Goal: Information Seeking & Learning: Find specific fact

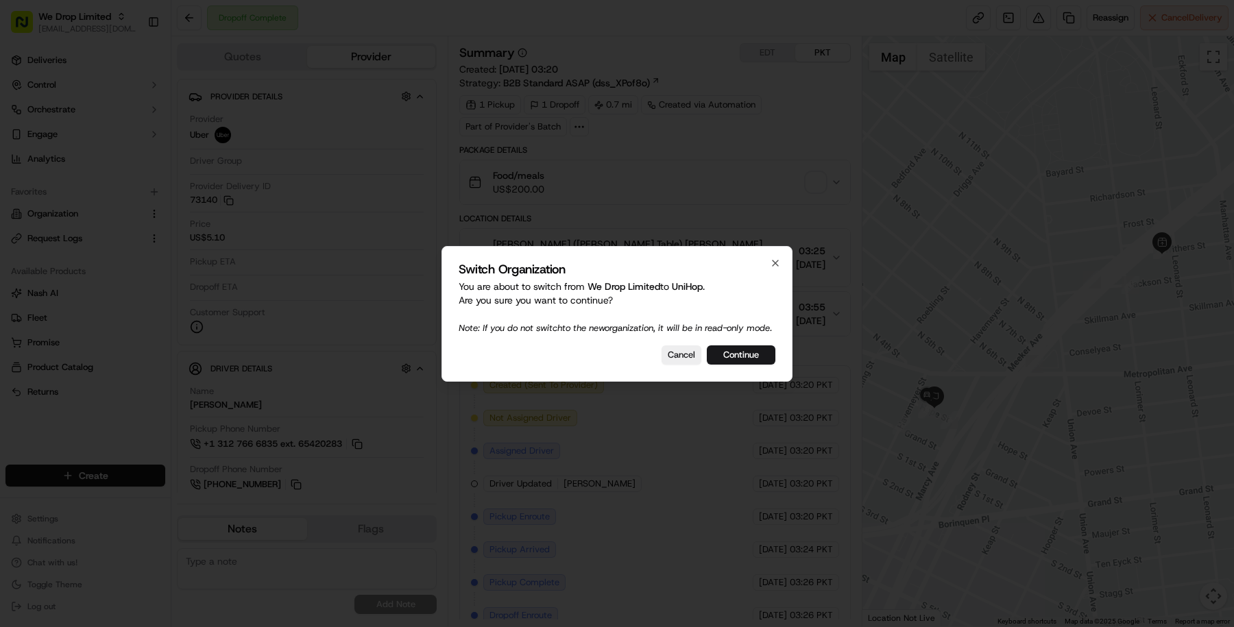
click at [731, 349] on div "Switch Organization You are about to switch from We Drop Limited to UniHop . Ar…" at bounding box center [616, 314] width 351 height 136
click at [728, 361] on button "Continue" at bounding box center [741, 354] width 69 height 19
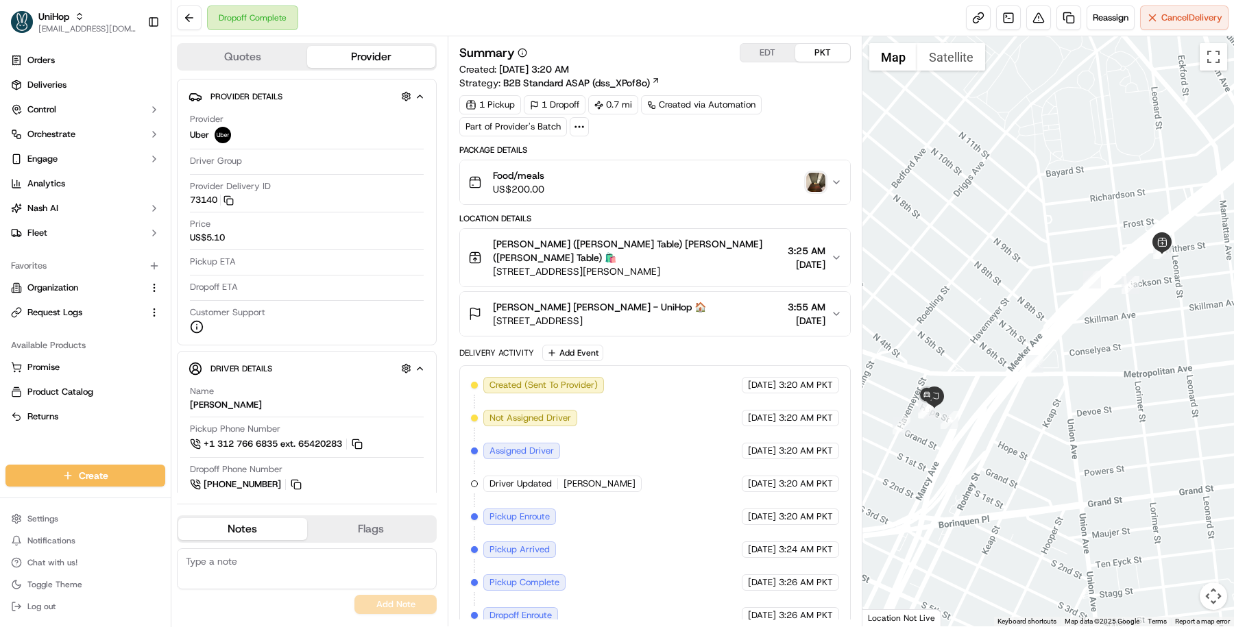
drag, startPoint x: 678, startPoint y: 252, endPoint x: 489, endPoint y: 252, distance: 188.5
click at [489, 253] on div "[PERSON_NAME] ([PERSON_NAME] Table) [PERSON_NAME] ([PERSON_NAME] Table) 🛍️ [STR…" at bounding box center [625, 257] width 314 height 41
copy span "[STREET_ADDRESS][PERSON_NAME]"
click at [696, 138] on div "Summary EDT PKT Created: [DATE] 3:20 AM Strategy: B2B Standard ASAP (dss_XPof8o…" at bounding box center [654, 372] width 391 height 658
click at [537, 314] on span "[STREET_ADDRESS]" at bounding box center [599, 321] width 213 height 14
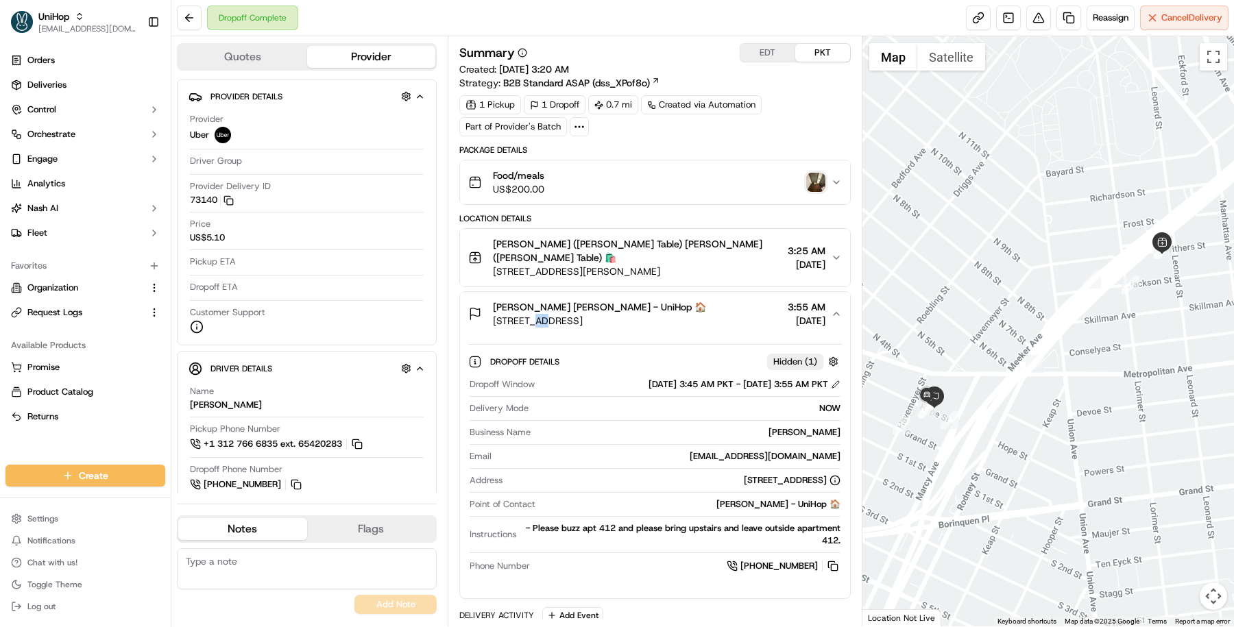
click at [537, 314] on span "[STREET_ADDRESS]" at bounding box center [599, 321] width 213 height 14
click at [550, 314] on span "[STREET_ADDRESS]" at bounding box center [599, 321] width 213 height 14
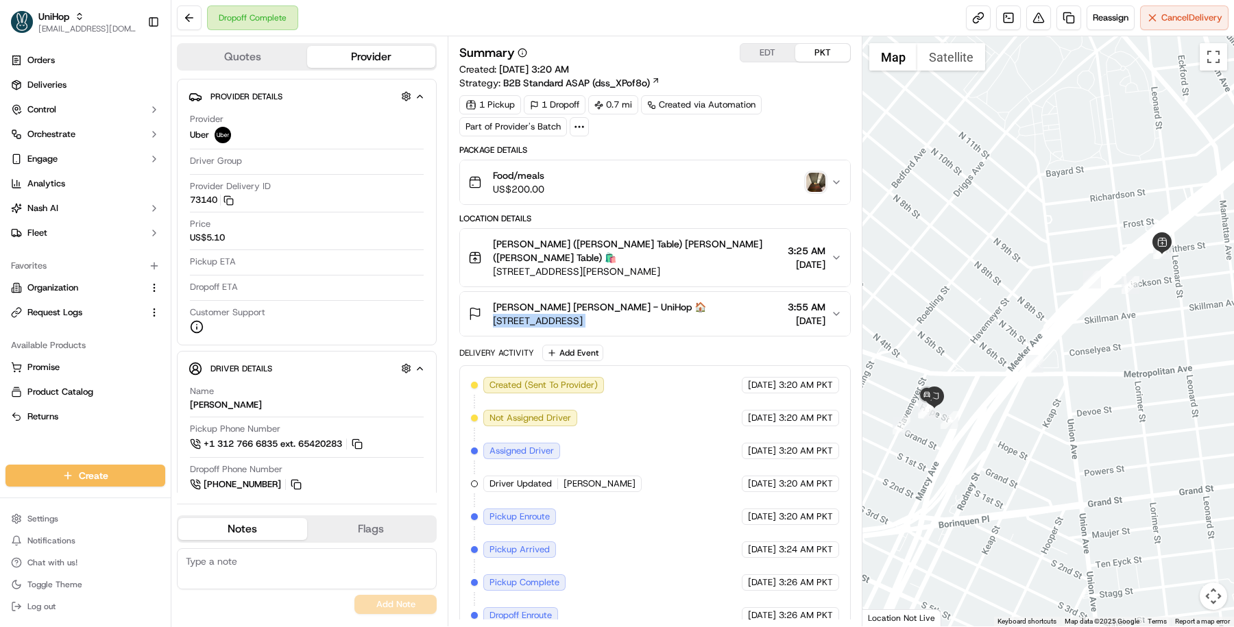
click at [550, 314] on span "[STREET_ADDRESS]" at bounding box center [599, 321] width 213 height 14
copy span "[STREET_ADDRESS]"
click at [277, 58] on button "Quotes" at bounding box center [242, 57] width 129 height 22
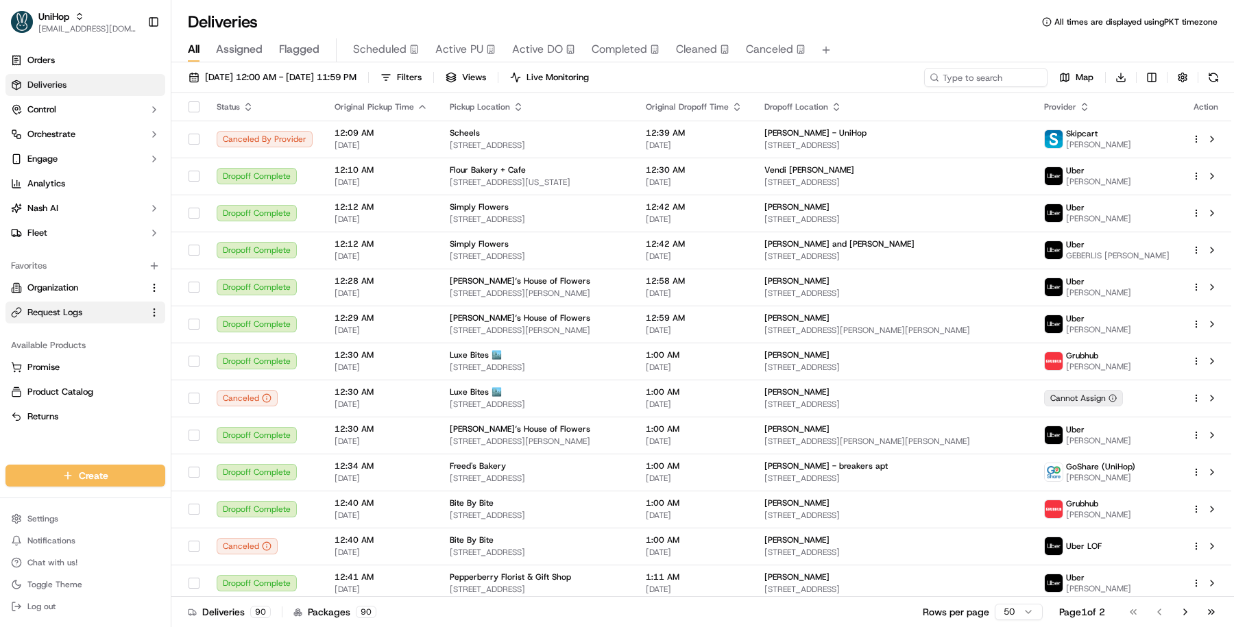
click at [78, 308] on span "Request Logs" at bounding box center [54, 312] width 55 height 12
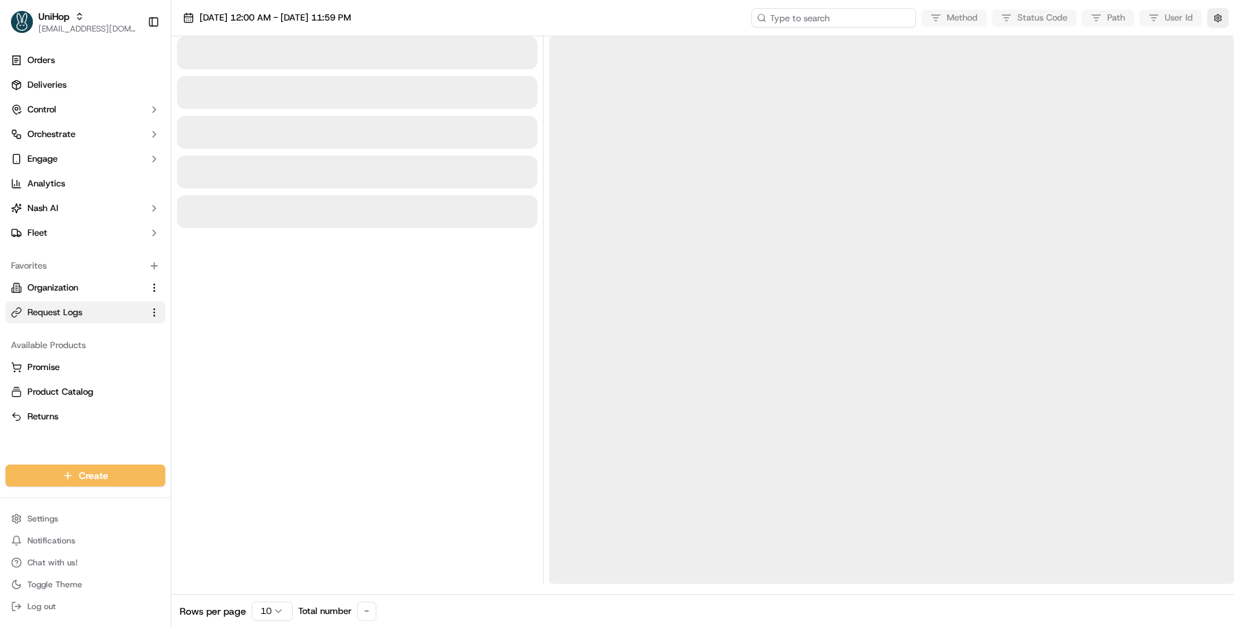
click at [837, 16] on input at bounding box center [833, 17] width 165 height 19
paste input "job_NHYUd7WSUsmY3DArD9SDJX"
type input "job_NHYUd7WSUsmY3DArD9SDJX"
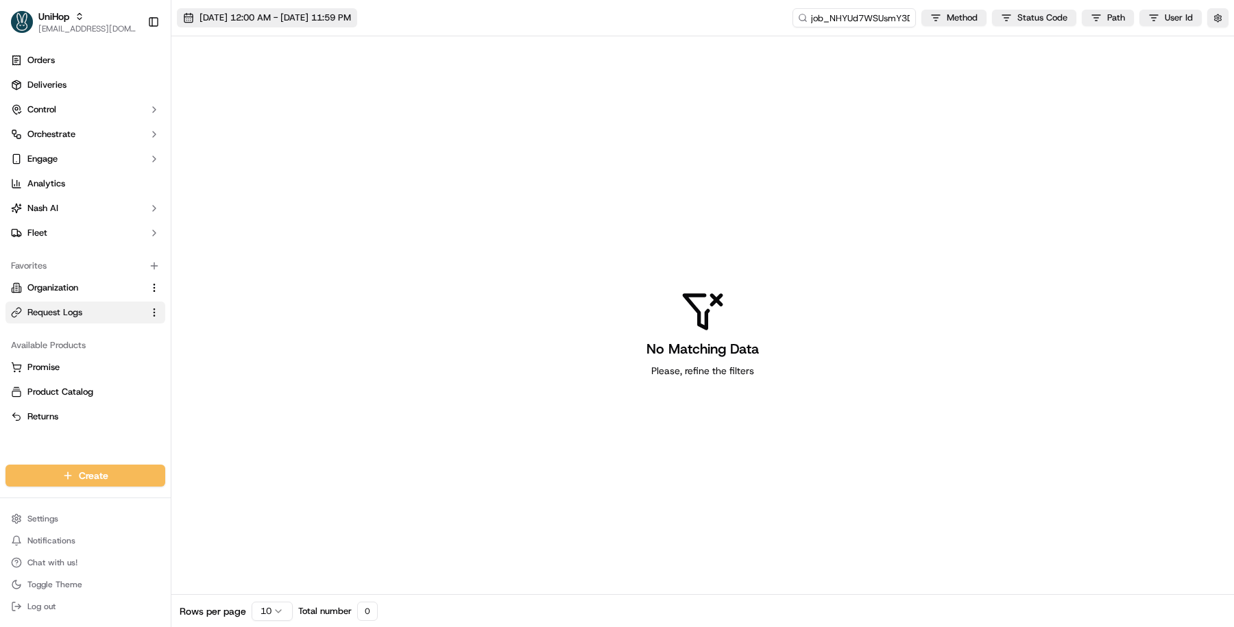
click at [343, 25] on button "Sep 17 2025 12:00 AM - Sep 17 2025 11:59 PM" at bounding box center [267, 17] width 180 height 19
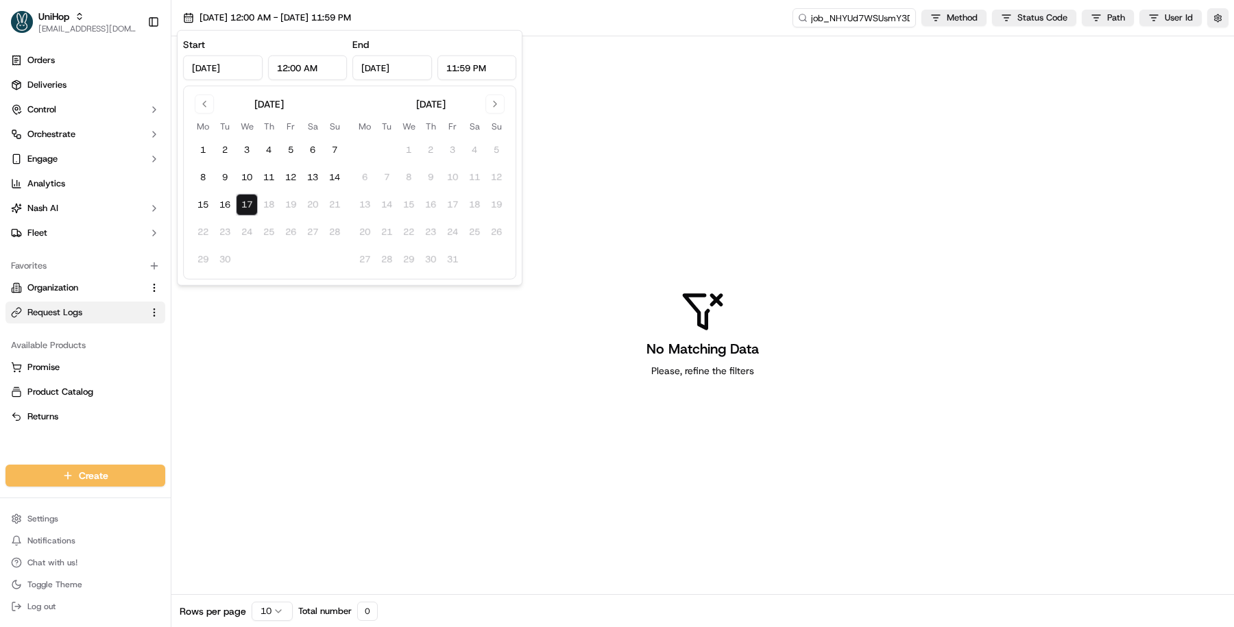
click at [191, 129] on div "September 2025 Mo Tu We Th Fr Sa Su 1 2 3 4 5 6 7 8 9 10 11 12 13 14 15 16 17 1…" at bounding box center [349, 183] width 333 height 194
click at [193, 147] on button "1" at bounding box center [203, 150] width 22 height 22
type input "Sep 1, 2025"
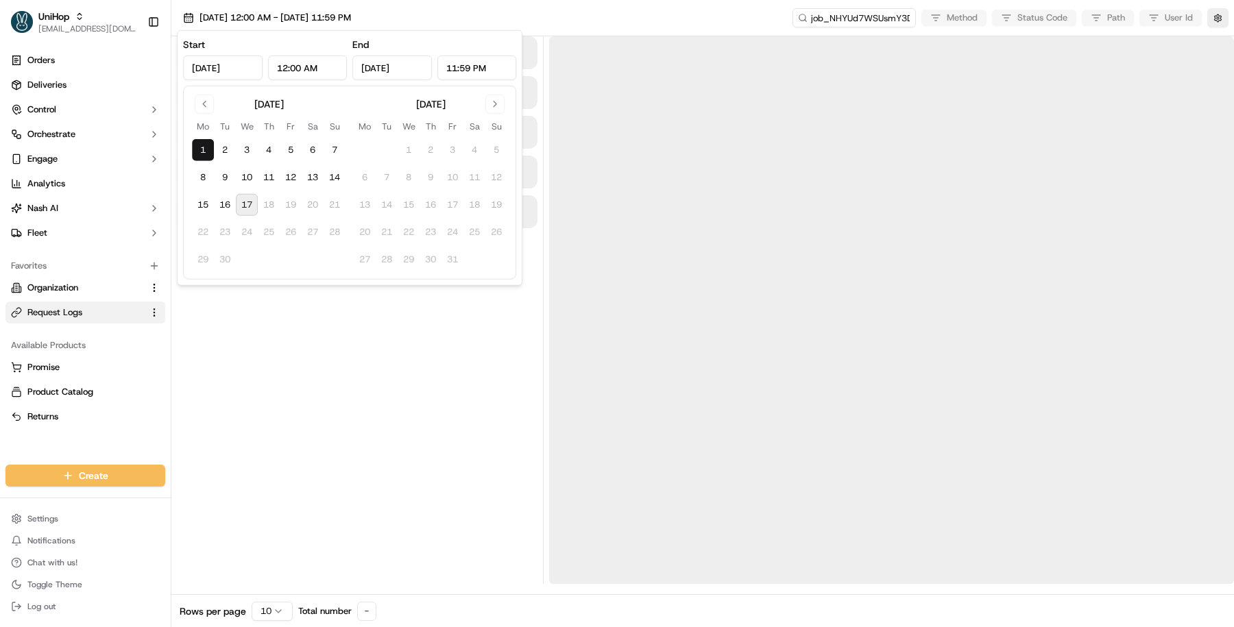
click at [240, 209] on button "17" at bounding box center [247, 205] width 22 height 22
type input "Sep 17, 2025"
click at [342, 366] on div at bounding box center [357, 310] width 361 height 548
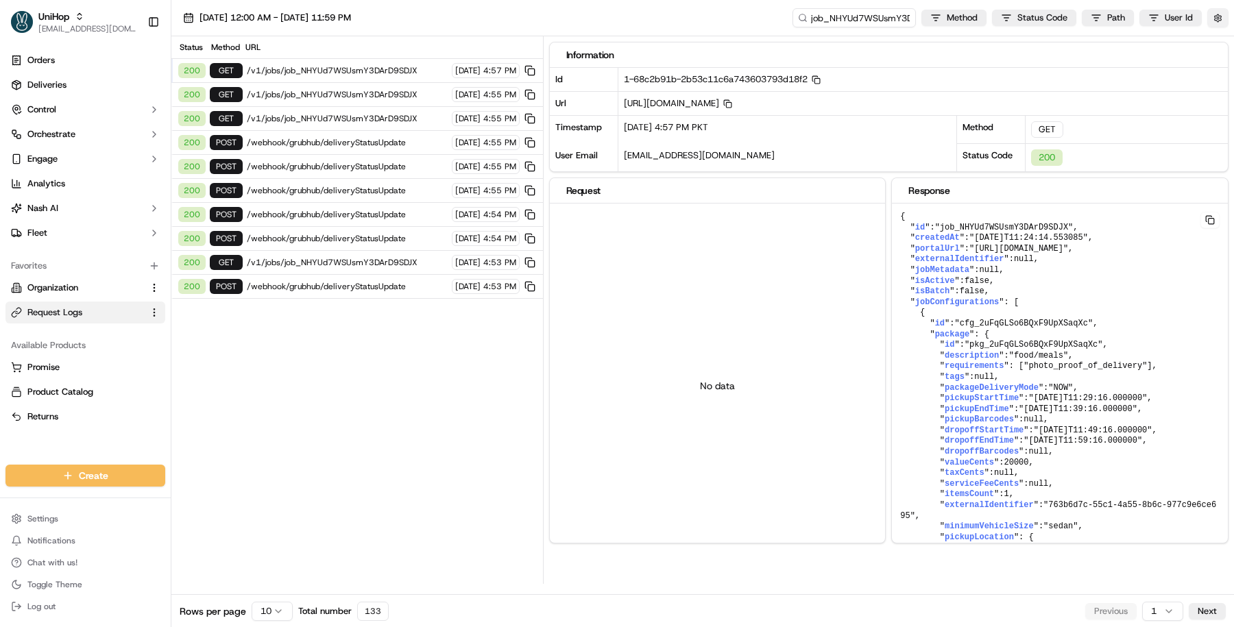
click at [1215, 17] on button "button" at bounding box center [1217, 17] width 21 height 19
click at [1212, 37] on div "Display Only Provider Logs" at bounding box center [1138, 42] width 174 height 12
click at [1216, 37] on button "Display Only Provider Logs" at bounding box center [1219, 42] width 11 height 11
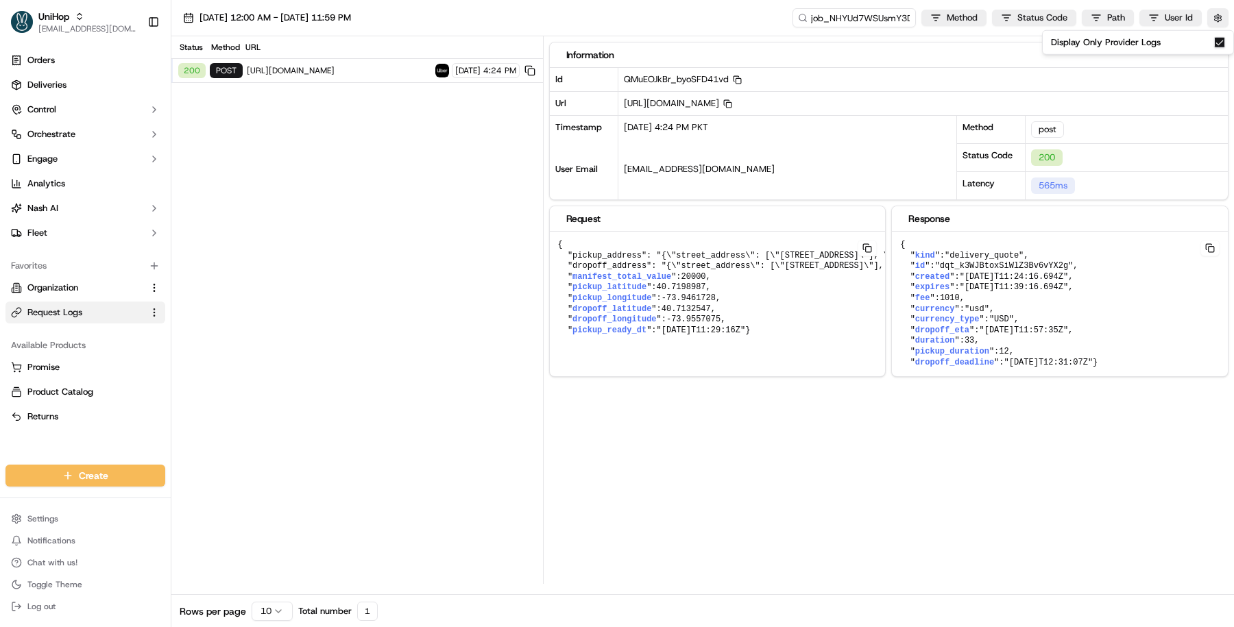
drag, startPoint x: 390, startPoint y: 144, endPoint x: 378, endPoint y: 125, distance: 22.8
click at [389, 143] on div "Status Method URL 200 post https://api.uber.com/v1/customers/30e93f64-2427-40d8…" at bounding box center [356, 310] width 371 height 548
click at [353, 69] on span "https://api.uber.com/v1/customers/30e93f64-2427-40d8-9a6a-17802ba16d72/delivery…" at bounding box center [339, 70] width 184 height 11
click at [669, 287] on span "40.7198987" at bounding box center [681, 287] width 49 height 10
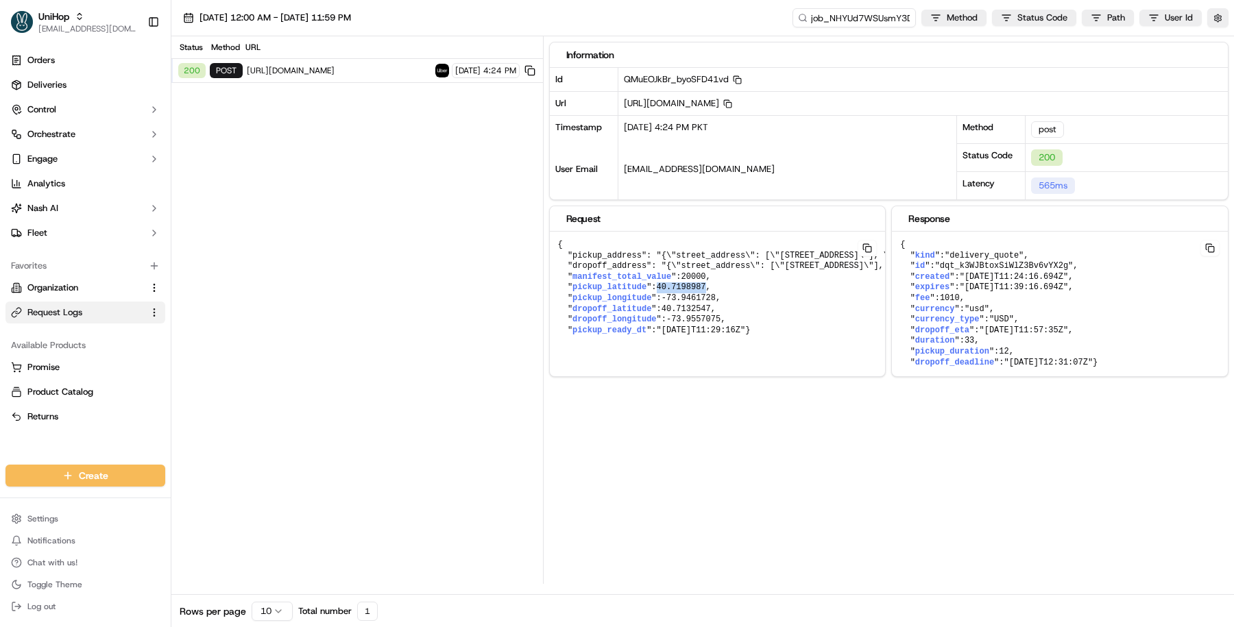
copy span "40.7198987"
drag, startPoint x: 660, startPoint y: 294, endPoint x: 718, endPoint y: 293, distance: 57.6
click at [718, 293] on pre "{ "pickup_address": "{\"street_address\": [\"150 Bayard St\"], \"city\": \"Broo…" at bounding box center [946, 288] width 792 height 112
copy pre "-73.9461728"
drag, startPoint x: 667, startPoint y: 307, endPoint x: 715, endPoint y: 306, distance: 48.0
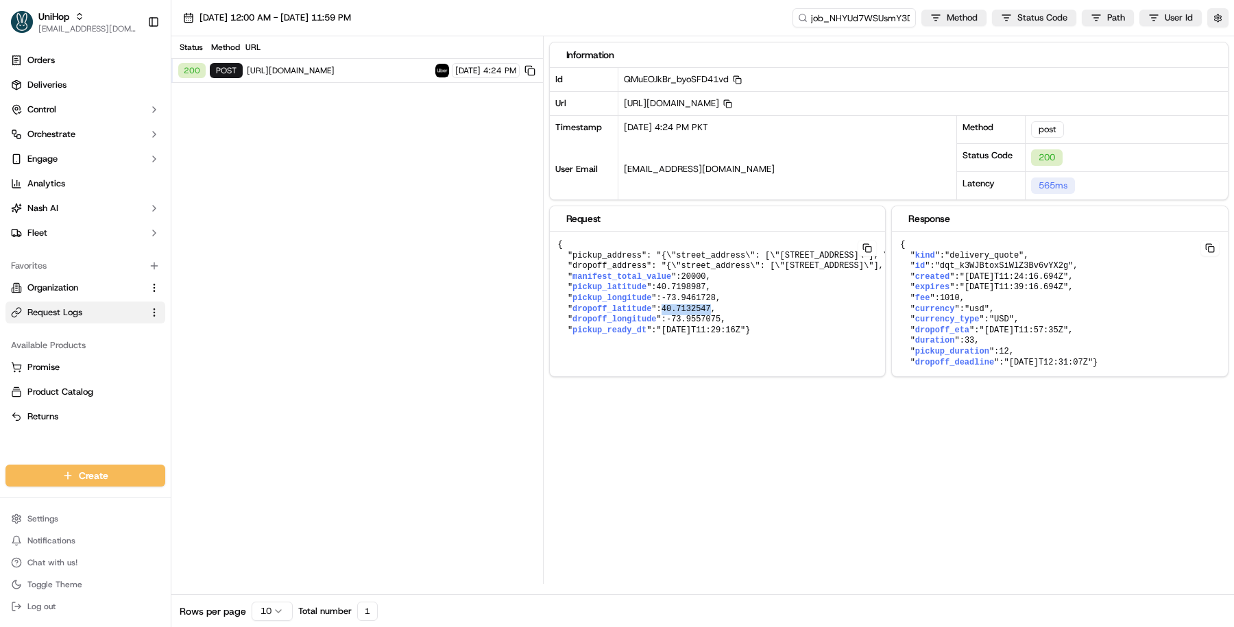
click at [711, 306] on span "40.7132547" at bounding box center [685, 309] width 49 height 10
copy span "40.7132547"
drag, startPoint x: 670, startPoint y: 316, endPoint x: 723, endPoint y: 316, distance: 52.8
click at [723, 316] on pre "{ "pickup_address": "{\"street_address\": [\"150 Bayard St\"], \"city\": \"Broo…" at bounding box center [946, 288] width 792 height 112
drag, startPoint x: 725, startPoint y: 315, endPoint x: 672, endPoint y: 316, distance: 53.5
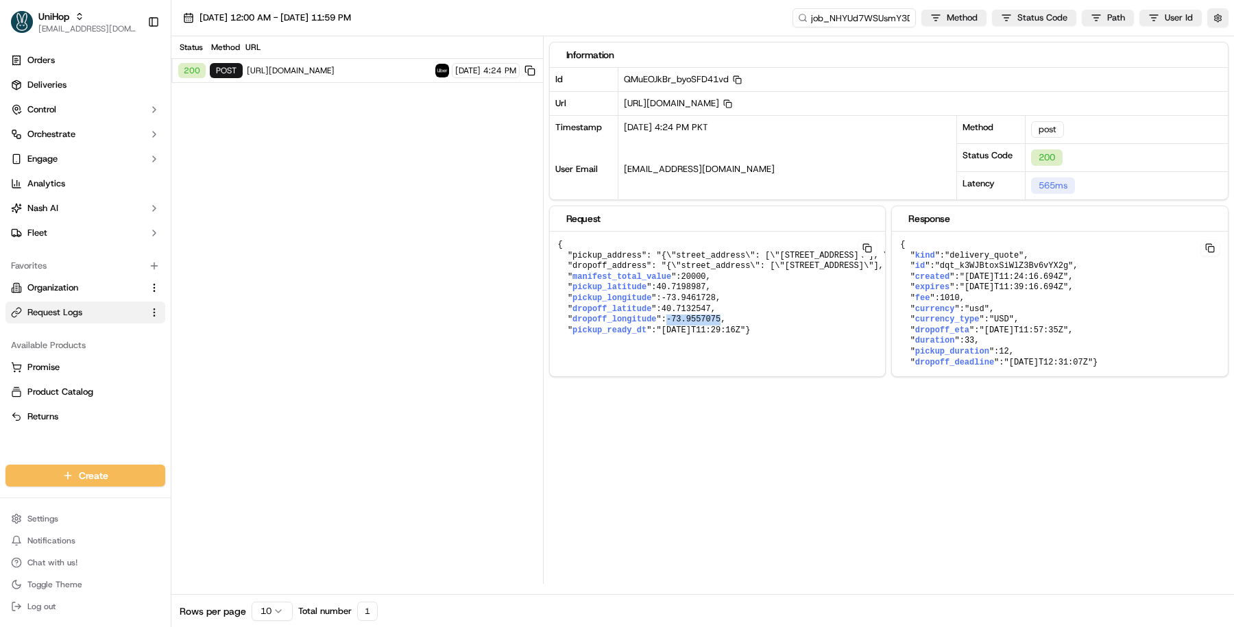
click at [672, 316] on pre "{ "pickup_address": "{\"street_address\": [\"150 Bayard St\"], \"city\": \"Broo…" at bounding box center [946, 288] width 792 height 112
copy span "-73.9557075"
click at [825, 12] on input "job_NHYUd7WSUsmY3DArD9SDJX" at bounding box center [833, 17] width 165 height 19
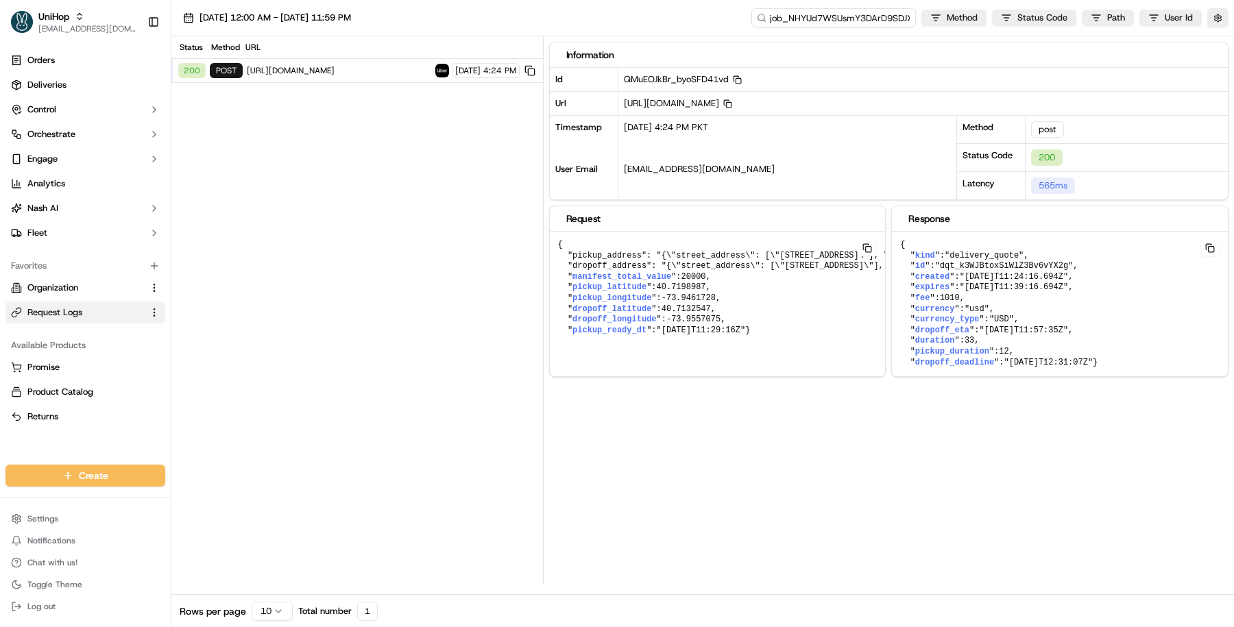
scroll to position [0, 3]
paste input "TcDv6R3cQPktribBcQBxj4"
type input "job_TcDv6R3cQPktribBcQBxj4"
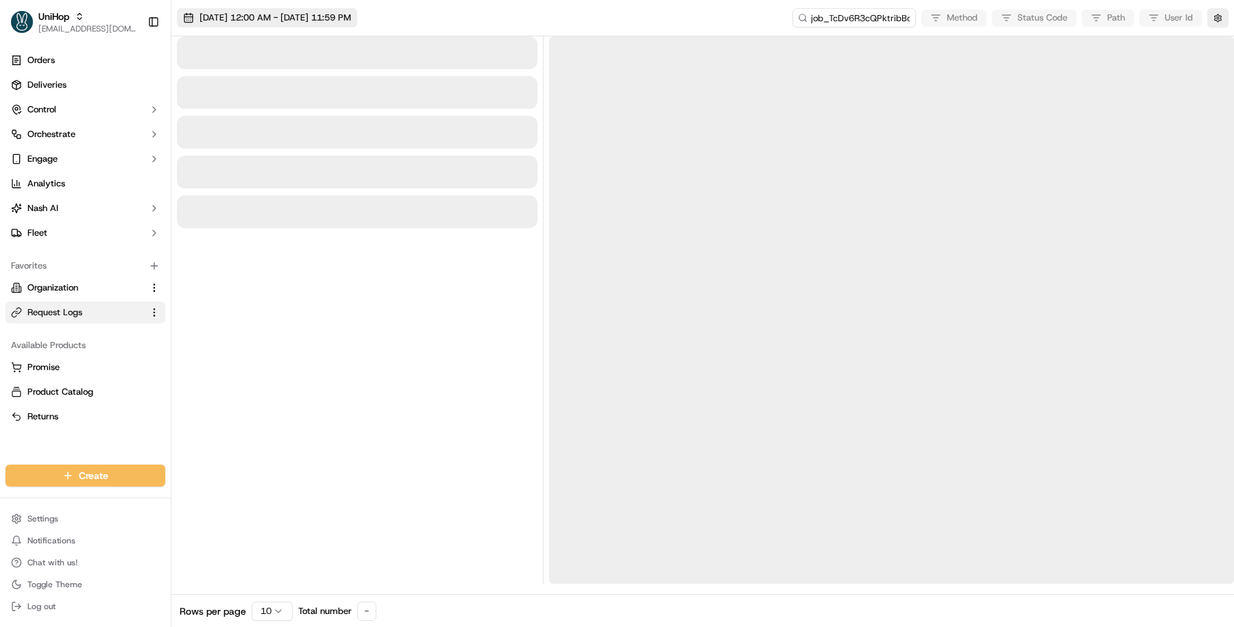
click at [357, 10] on button "Sep 1 2025 12:00 AM - Sep 17 2025 11:59 PM" at bounding box center [267, 17] width 180 height 19
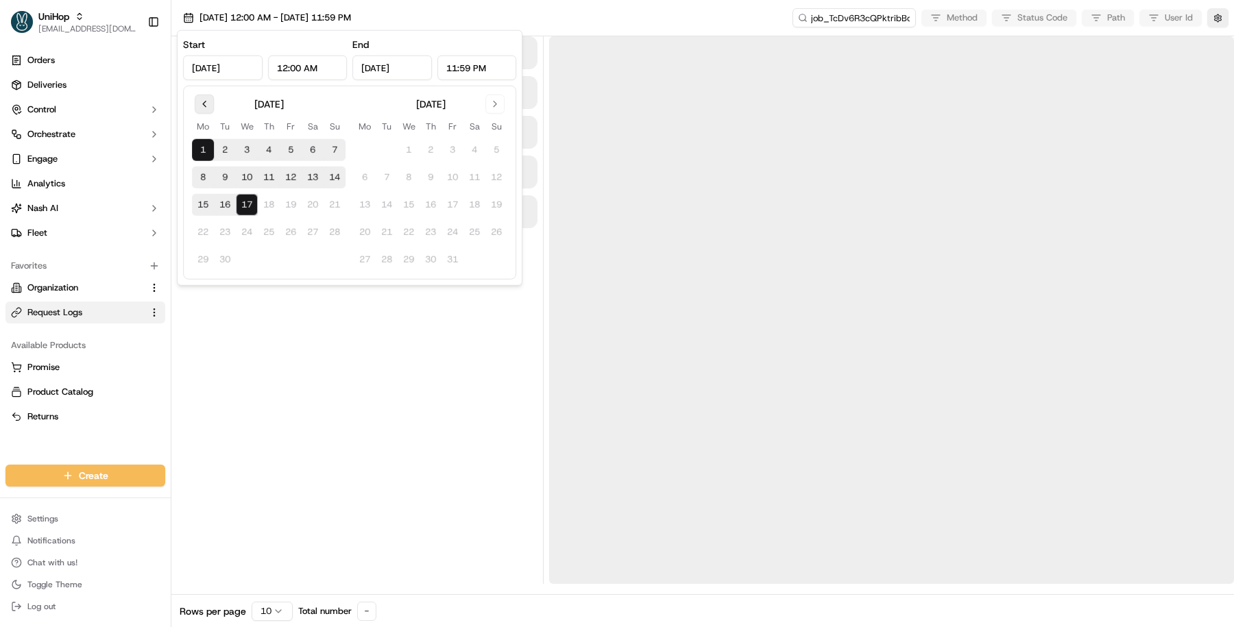
click at [210, 110] on button "Go to previous month" at bounding box center [204, 104] width 19 height 19
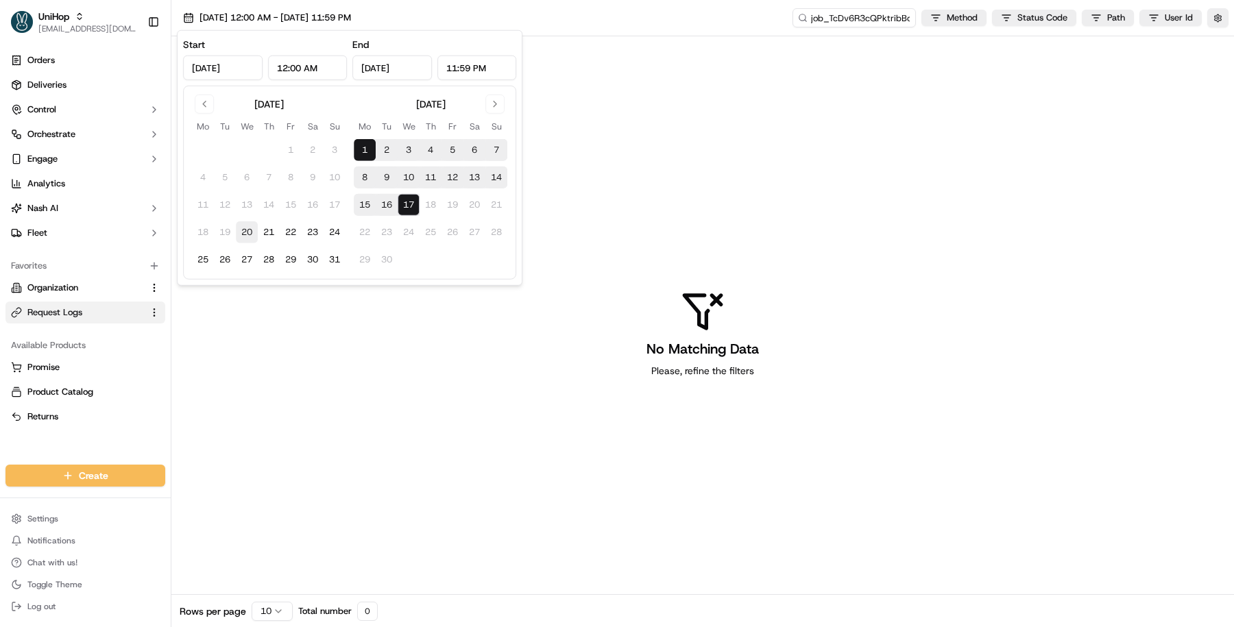
click at [239, 233] on button "20" at bounding box center [247, 232] width 22 height 22
type input "Aug 20, 2025"
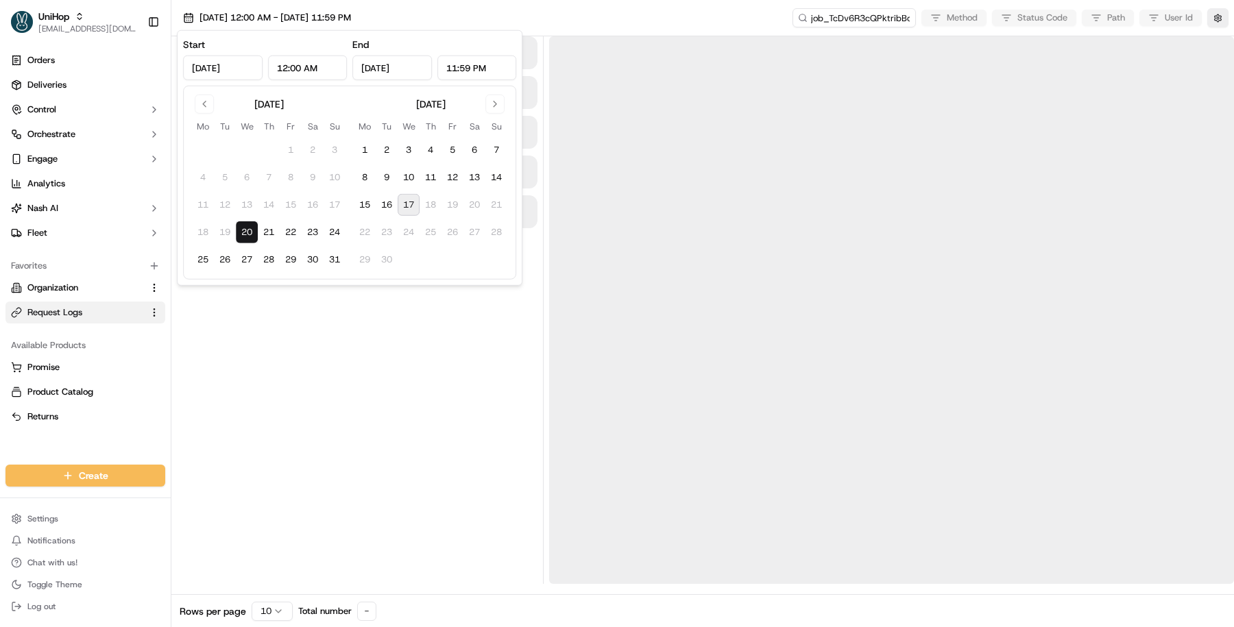
click at [421, 201] on td "18" at bounding box center [430, 205] width 22 height 22
click at [406, 202] on button "17" at bounding box center [409, 205] width 22 height 22
type input "Sep 17, 2025"
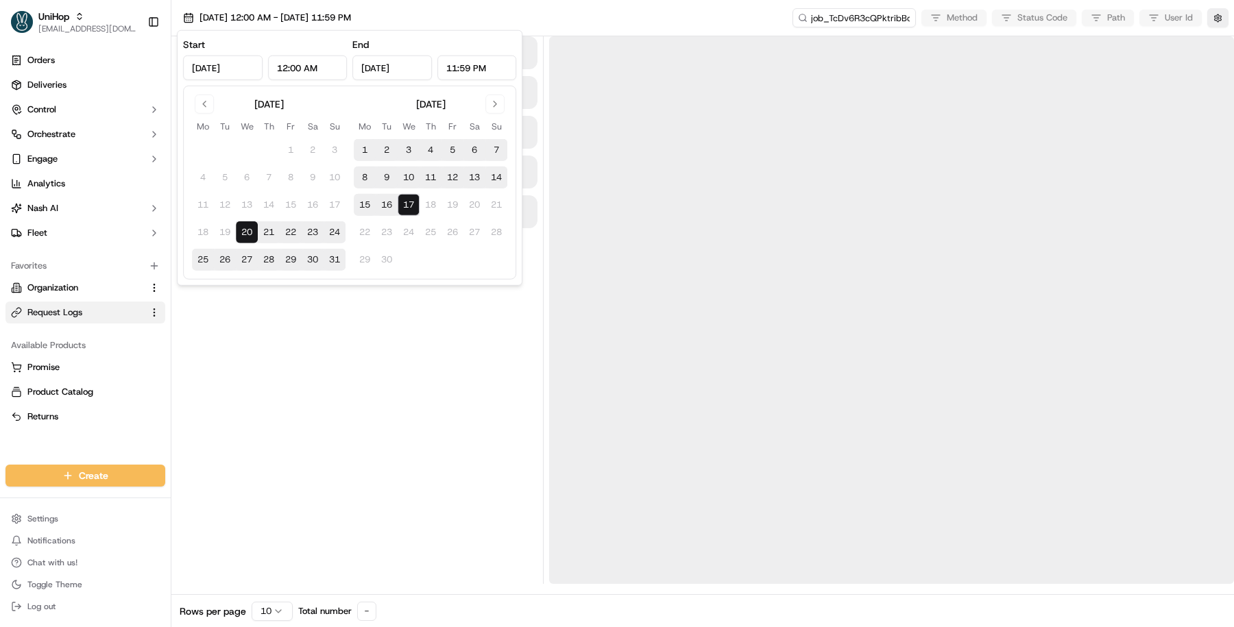
click at [404, 397] on div at bounding box center [357, 310] width 361 height 548
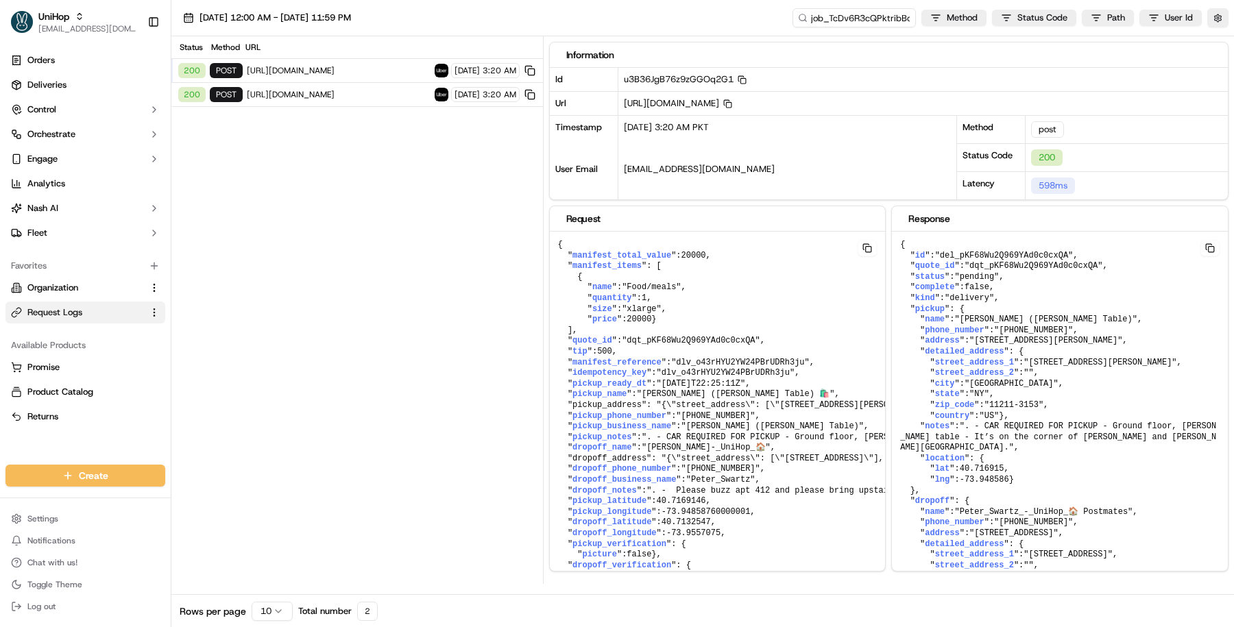
click at [370, 89] on span "https://api.uber.com/v1/customers/30e93f64-2427-40d8-9a6a-17802ba16d72/delivery…" at bounding box center [339, 94] width 184 height 11
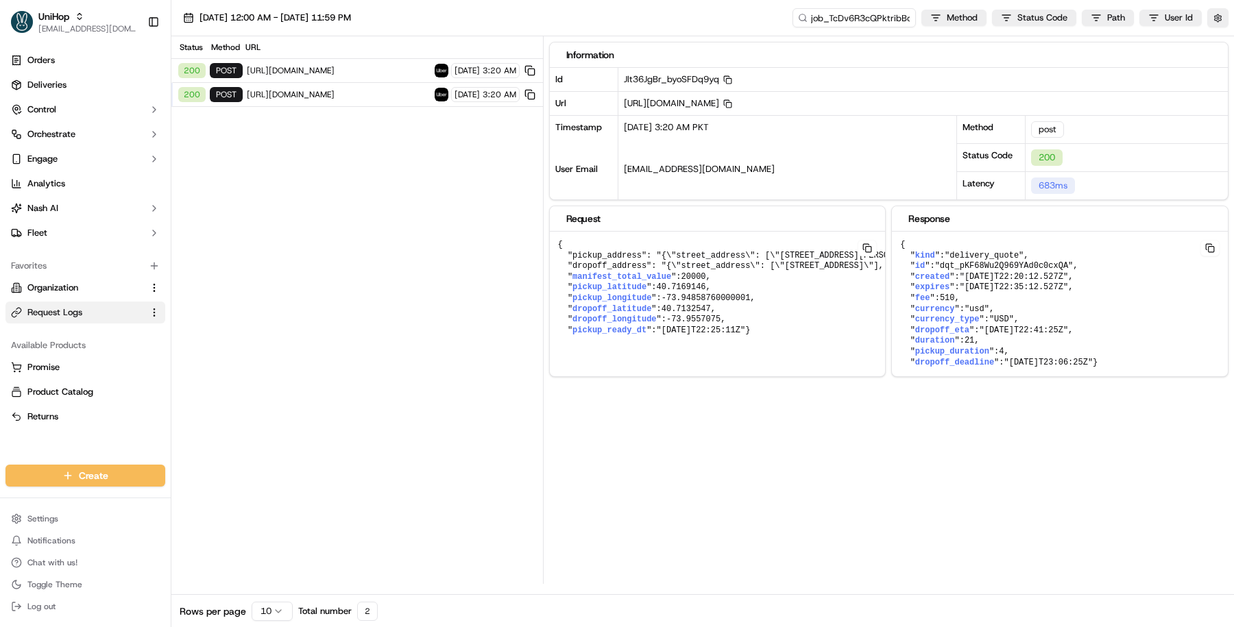
click at [382, 66] on span "https://api.uber.com/v1/customers/30e93f64-2427-40d8-9a6a-17802ba16d72/deliveri…" at bounding box center [339, 70] width 184 height 11
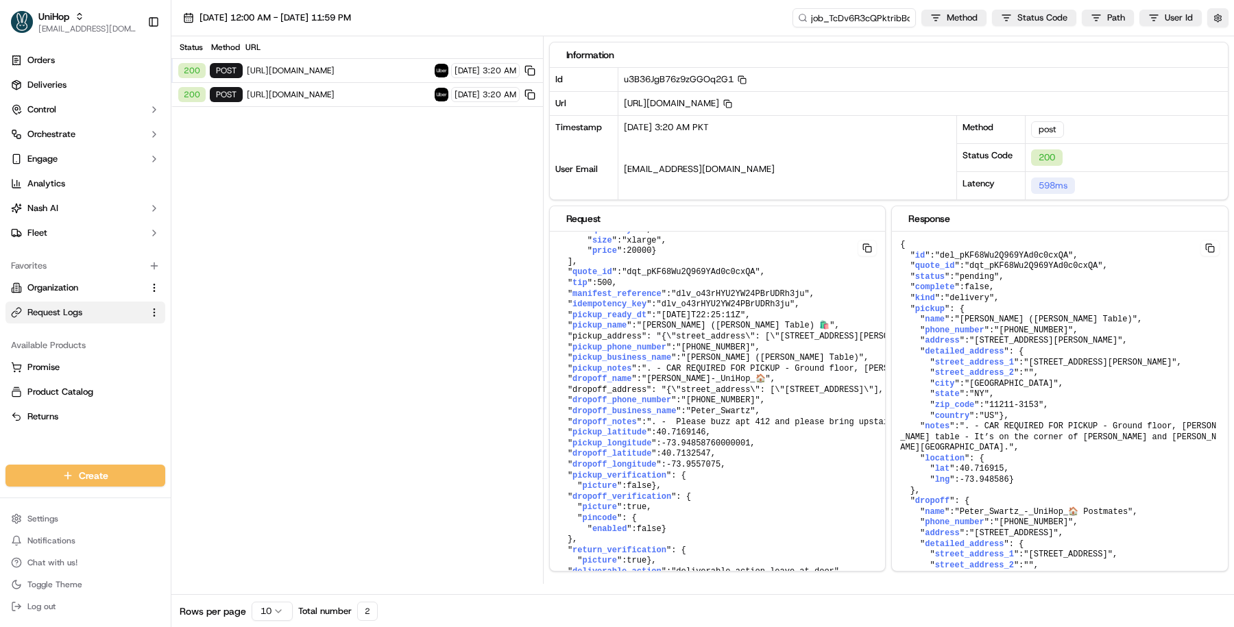
click at [371, 98] on div "200 post https://api.uber.com/v1/customers/30e93f64-2427-40d8-9a6a-17802ba16d72…" at bounding box center [356, 95] width 371 height 24
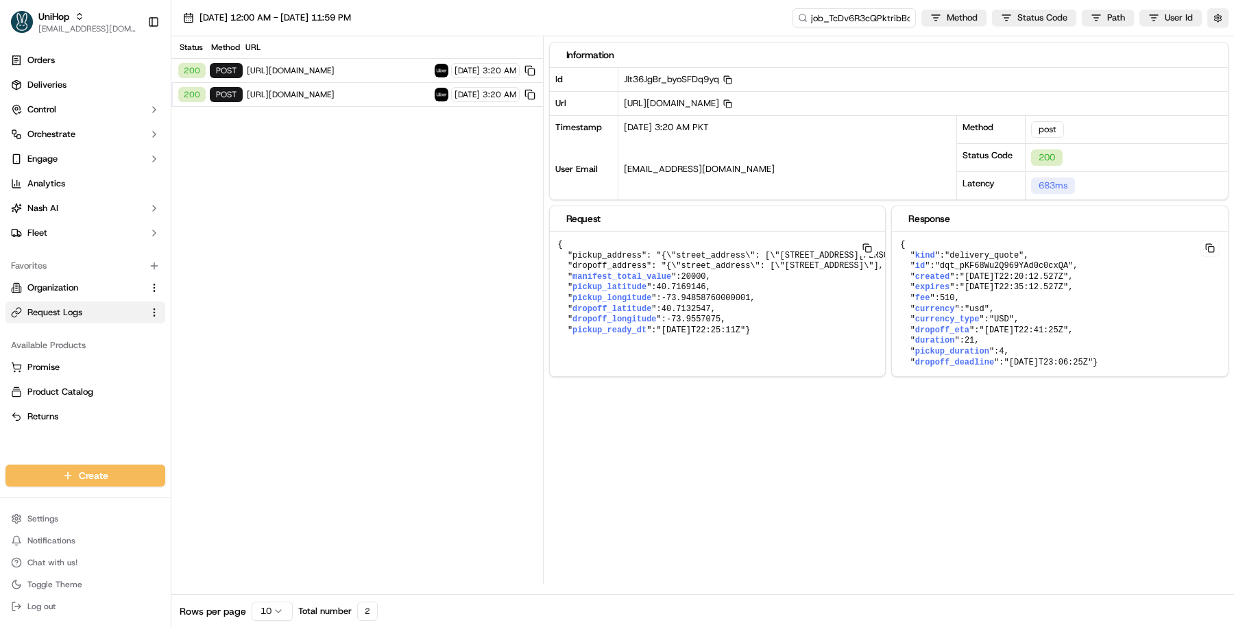
drag, startPoint x: 924, startPoint y: 374, endPoint x: 887, endPoint y: 244, distance: 134.7
click at [887, 244] on div "Request { "pickup_address": "{\"street_address\": [\"88 Withers St\"], \"city\"…" at bounding box center [889, 291] width 680 height 171
click at [941, 289] on pre "{ " kind ": "delivery_quote" , " id ": "dqt_pKF68Wu2Q969YAd0c0cxQA" , " created…" at bounding box center [1060, 304] width 336 height 145
drag, startPoint x: 900, startPoint y: 240, endPoint x: 966, endPoint y: 378, distance: 153.0
click at [966, 376] on pre "{ " kind ": "delivery_quote" , " id ": "dqt_pKF68Wu2Q969YAd0c0cxQA" , " created…" at bounding box center [1060, 304] width 336 height 145
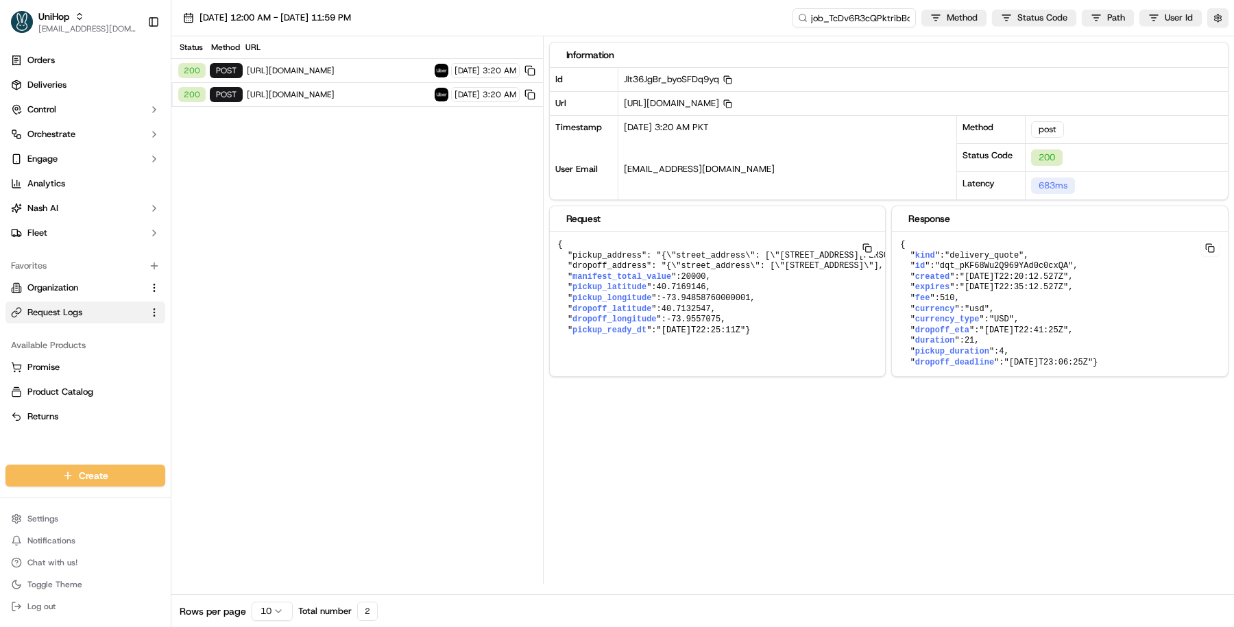
copy pre "{ " kind ": "delivery_quote" , " id ": "dqt_pKF68Wu2Q969YAd0c0cxQA" , " created…"
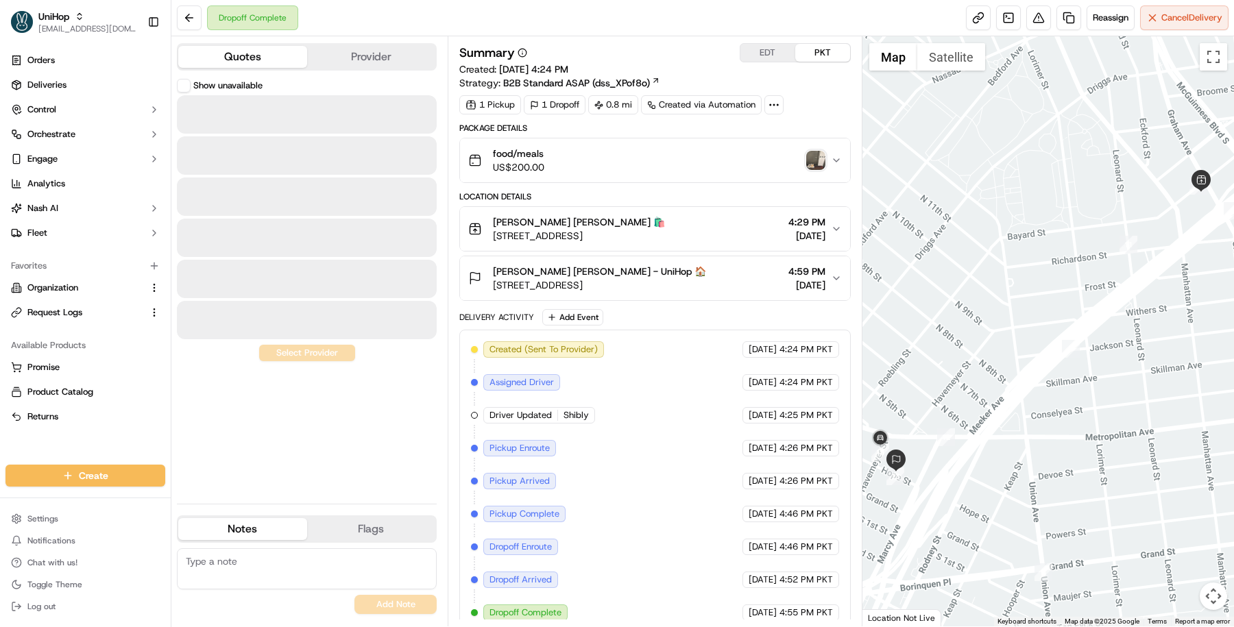
click at [271, 60] on button "Quotes" at bounding box center [242, 57] width 129 height 22
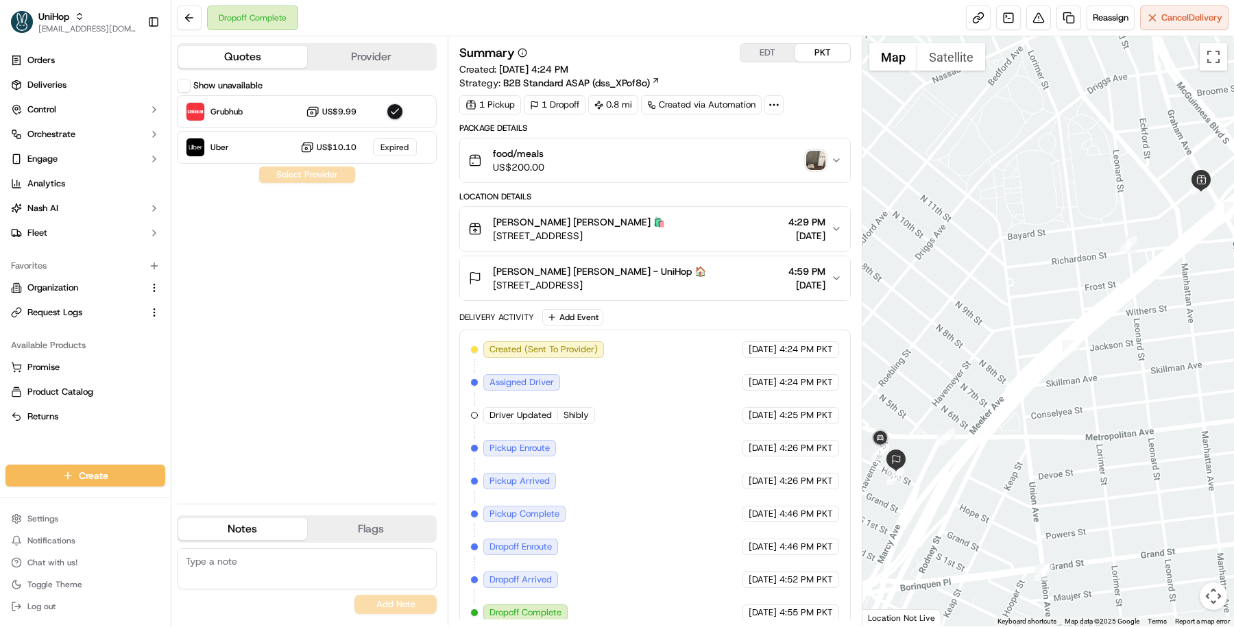
click at [583, 234] on span "150 Bayard St, Brooklyn, NY 11222, USA" at bounding box center [579, 236] width 172 height 14
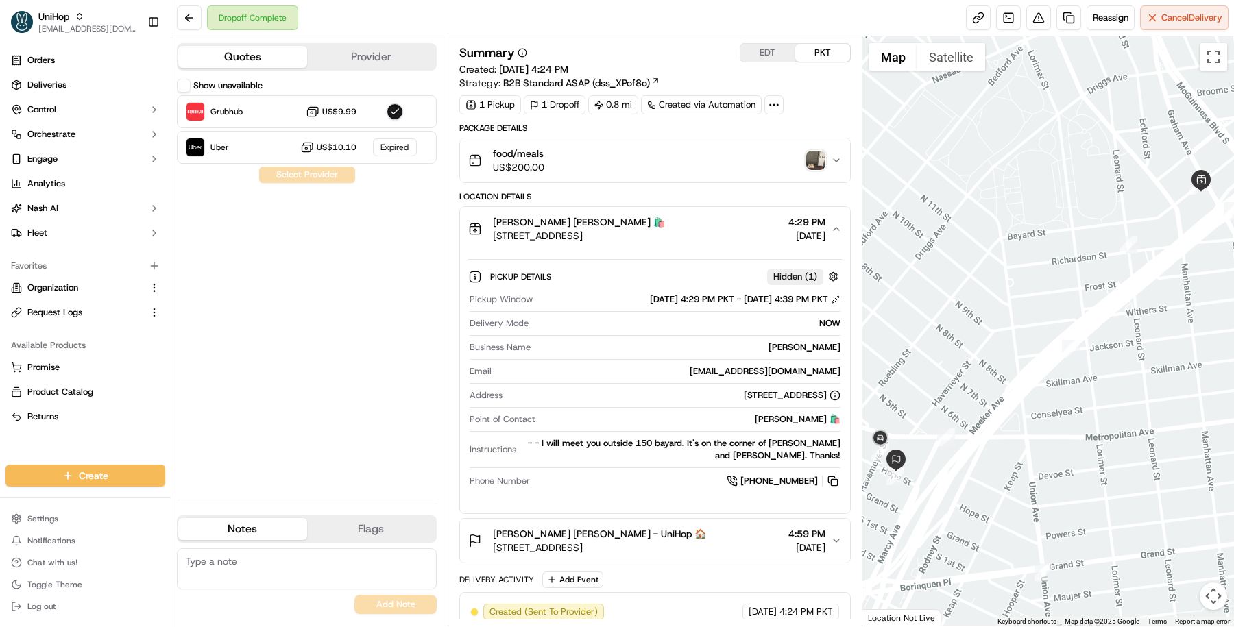
click at [583, 234] on span "150 Bayard St, Brooklyn, NY 11222, USA" at bounding box center [579, 236] width 172 height 14
copy span "150 Bayard St, Brooklyn, NY 11222, USA"
click at [539, 210] on button "Nonna Gaby Nonna Gaby 🛍️ 150 Bayard St, Brooklyn, NY 11222, USA 4:29 PM Sep 11 …" at bounding box center [655, 229] width 390 height 44
click at [545, 235] on span "150 Bayard St, Brooklyn, NY 11222, USA" at bounding box center [579, 236] width 172 height 14
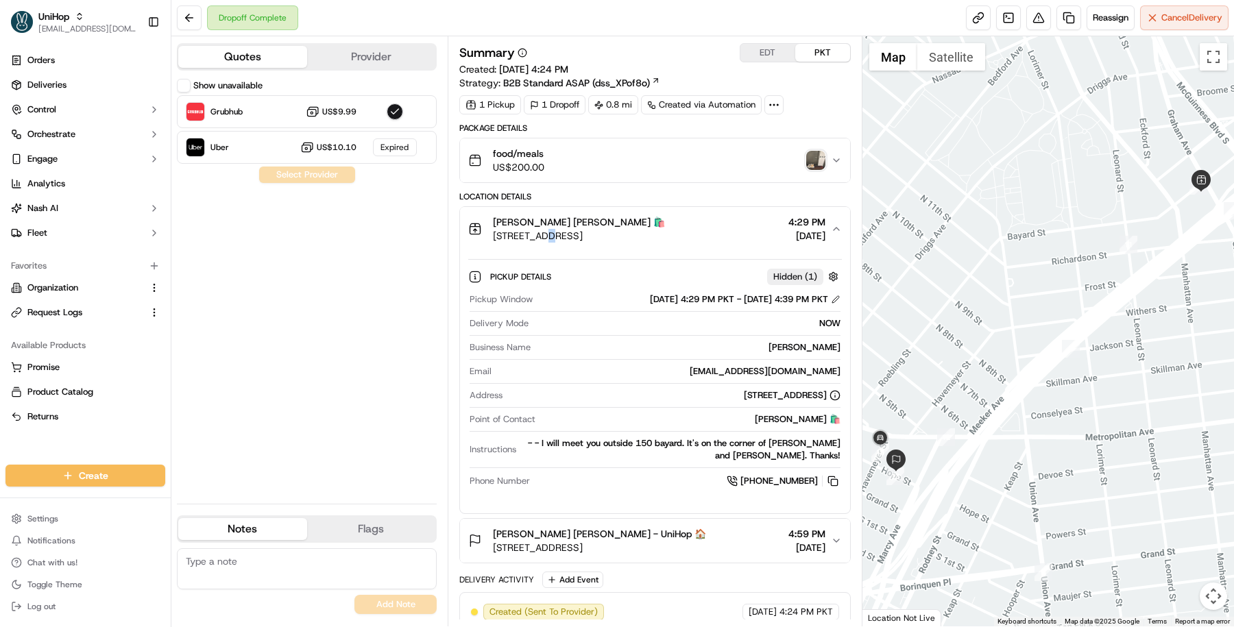
click at [545, 235] on span "150 Bayard St, Brooklyn, NY 11222, USA" at bounding box center [579, 236] width 172 height 14
